Goal: Transaction & Acquisition: Purchase product/service

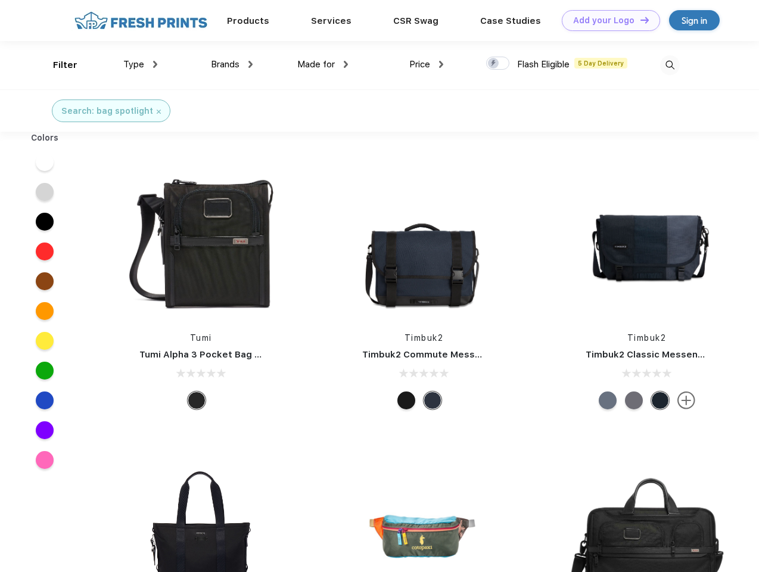
scroll to position [1, 0]
click at [606, 20] on link "Add your Logo Design Tool" at bounding box center [611, 20] width 98 height 21
click at [0, 0] on div "Design Tool" at bounding box center [0, 0] width 0 height 0
click at [639, 20] on link "Add your Logo Design Tool" at bounding box center [611, 20] width 98 height 21
click at [57, 65] on div "Filter" at bounding box center [65, 65] width 24 height 14
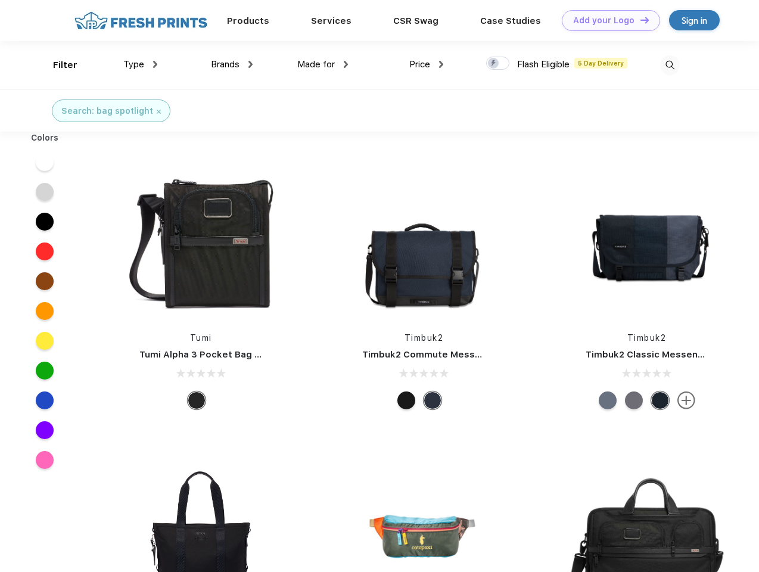
click at [141, 64] on span "Type" at bounding box center [133, 64] width 21 height 11
click at [232, 64] on span "Brands" at bounding box center [225, 64] width 29 height 11
click at [323, 64] on span "Made for" at bounding box center [316, 64] width 38 height 11
click at [426, 64] on span "Price" at bounding box center [419, 64] width 21 height 11
click at [498, 64] on div at bounding box center [497, 63] width 23 height 13
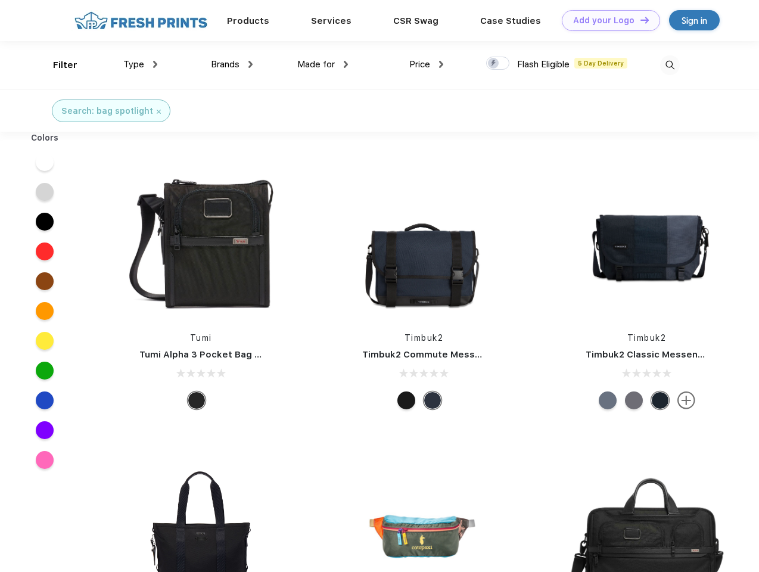
click at [494, 64] on input "checkbox" at bounding box center [490, 60] width 8 height 8
click at [670, 65] on img at bounding box center [670, 65] width 20 height 20
